Goal: Information Seeking & Learning: Learn about a topic

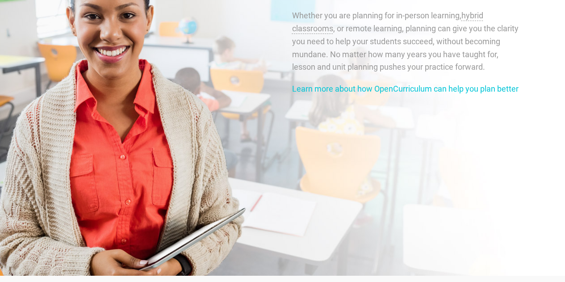
scroll to position [1547, 0]
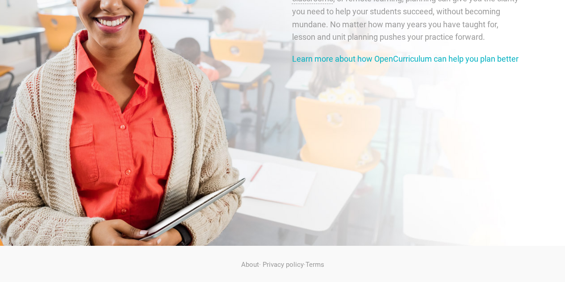
click at [316, 60] on link "Learn more about how OpenCurriculum can help you plan better" at bounding box center [405, 58] width 227 height 9
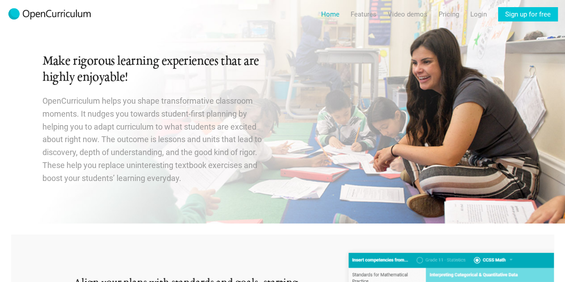
click at [332, 16] on link "Home" at bounding box center [330, 14] width 18 height 14
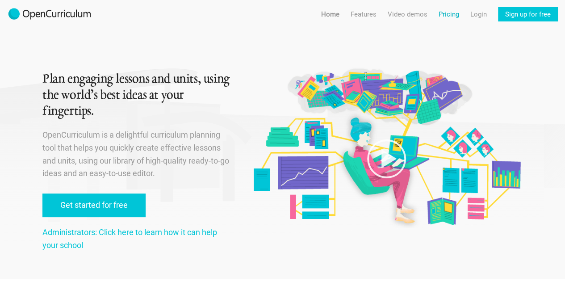
click at [447, 14] on link "Pricing" at bounding box center [449, 14] width 21 height 14
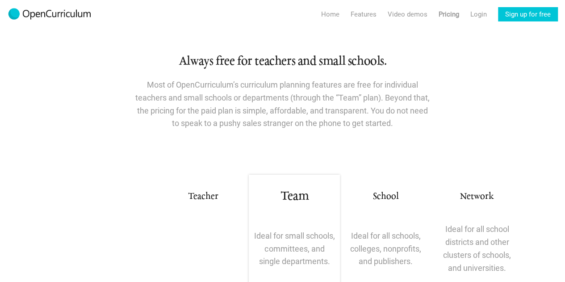
click at [69, 12] on img at bounding box center [49, 14] width 85 height 14
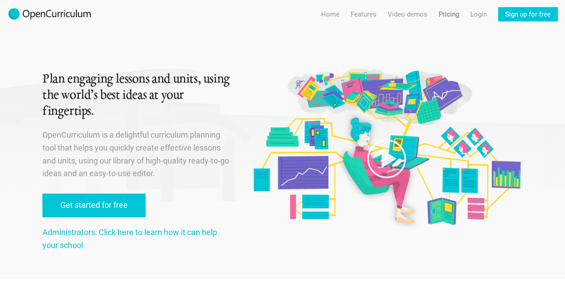
scroll to position [1547, 0]
click at [360, 31] on link "Features For teachers" at bounding box center [364, 32] width 68 height 16
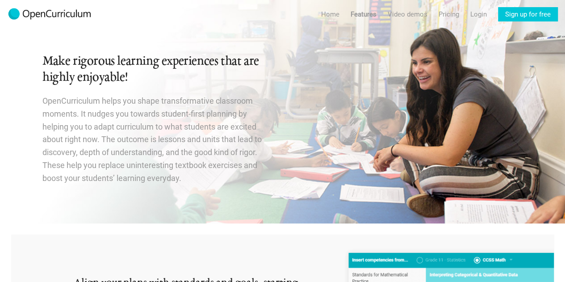
click at [38, 14] on img at bounding box center [49, 14] width 85 height 14
